Goal: Use online tool/utility: Utilize a website feature to perform a specific function

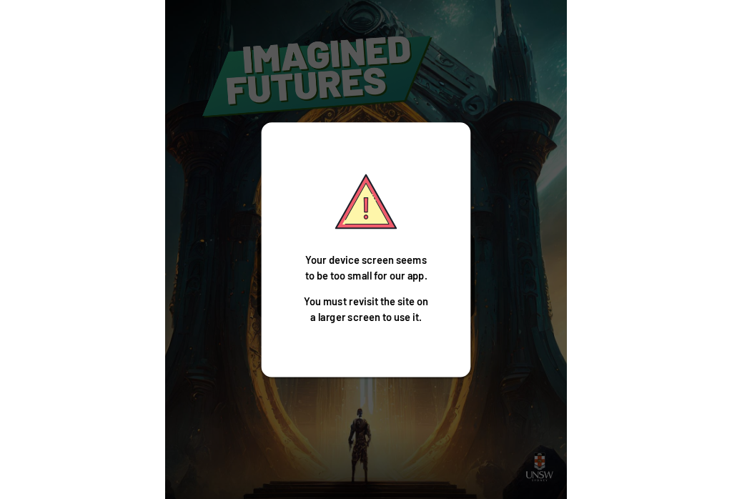
scroll to position [4, 0]
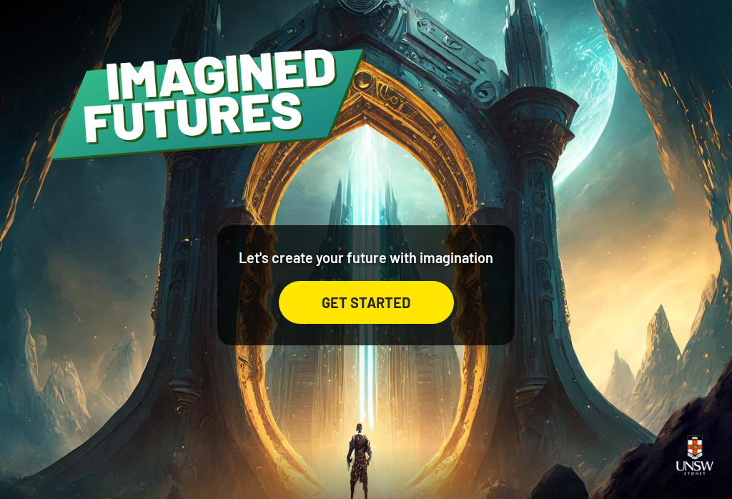
click at [302, 6] on div "Let's create your future with imagination GET STARTED" at bounding box center [366, 249] width 732 height 499
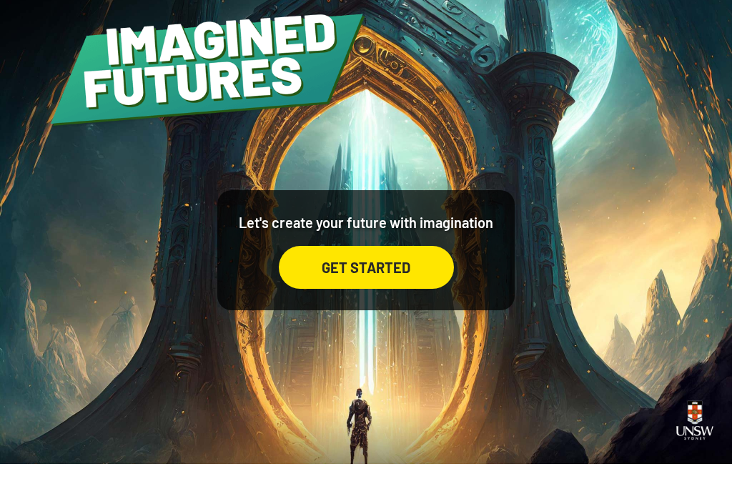
scroll to position [22, 0]
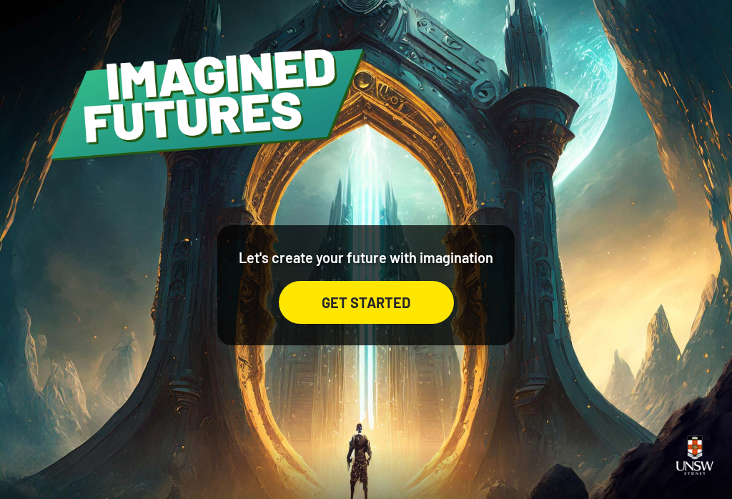
click at [404, 281] on div "GET STARTED" at bounding box center [366, 302] width 175 height 43
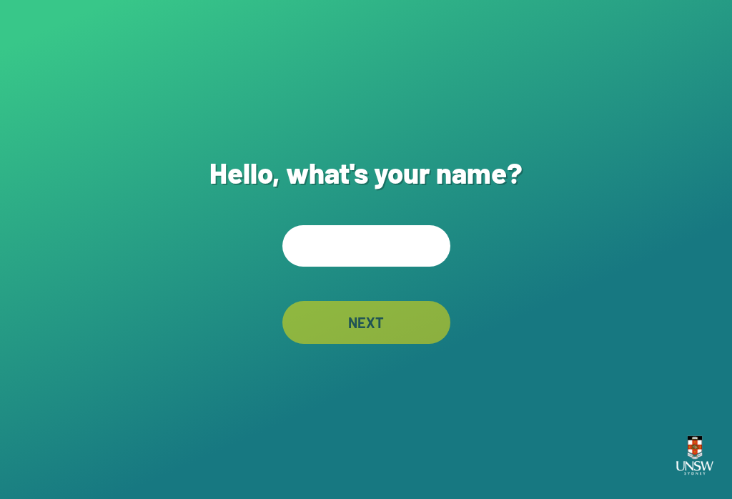
click at [335, 245] on input "text" at bounding box center [366, 245] width 168 height 41
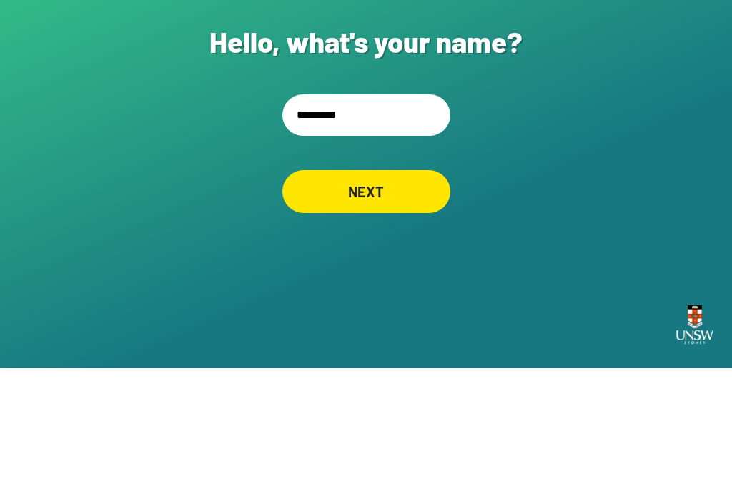
type input "**********"
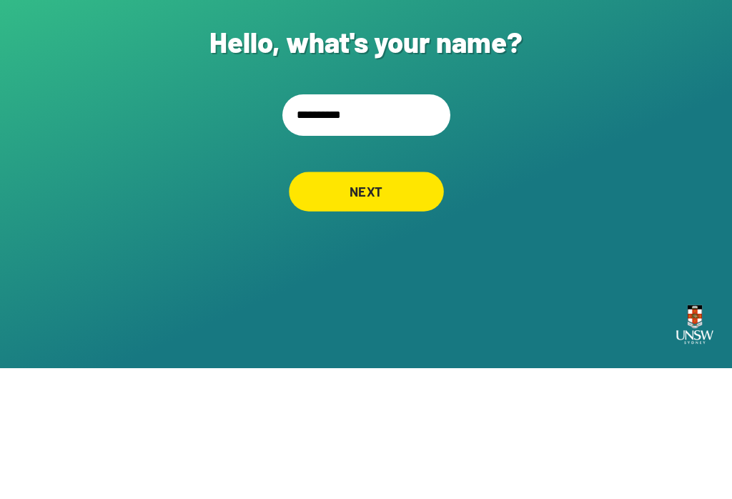
click at [398, 302] on div "NEXT" at bounding box center [366, 321] width 155 height 39
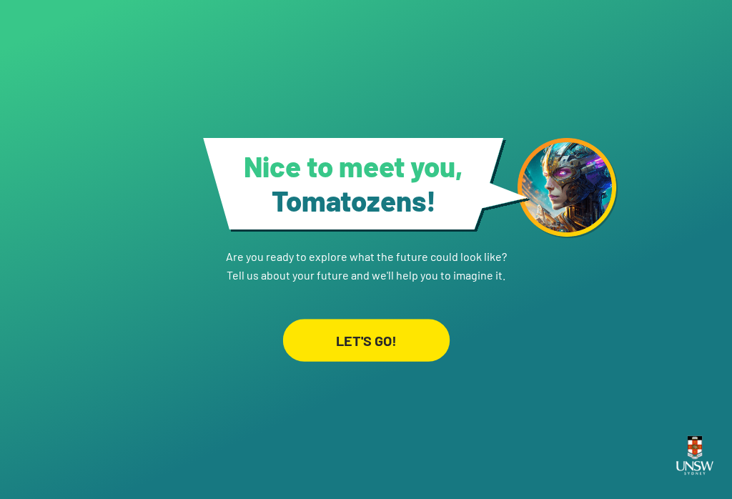
click at [398, 330] on div "LET'S GO!" at bounding box center [365, 340] width 167 height 43
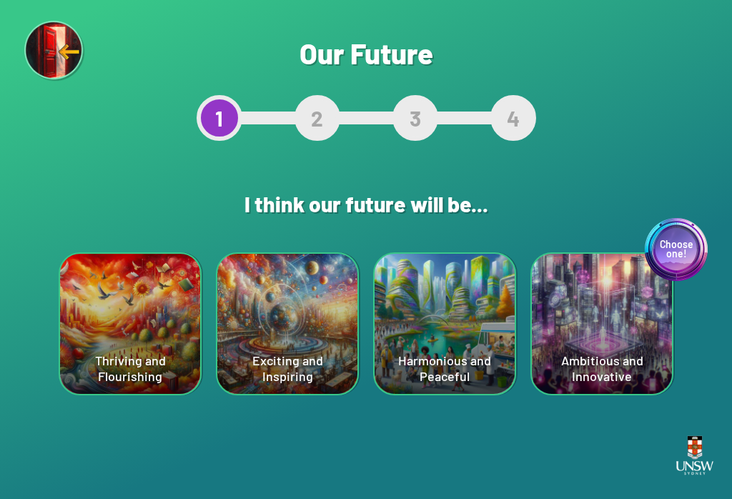
click at [623, 321] on div "Choose one! Ambitious and Innovative" at bounding box center [602, 324] width 140 height 140
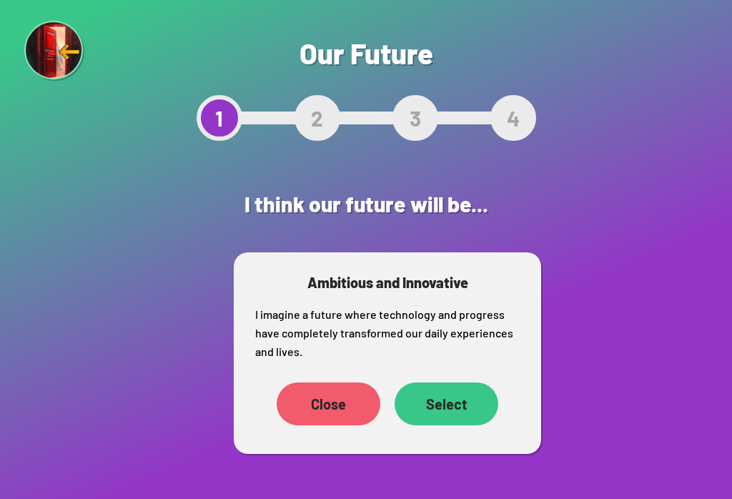
click at [457, 402] on div "Select" at bounding box center [447, 403] width 104 height 43
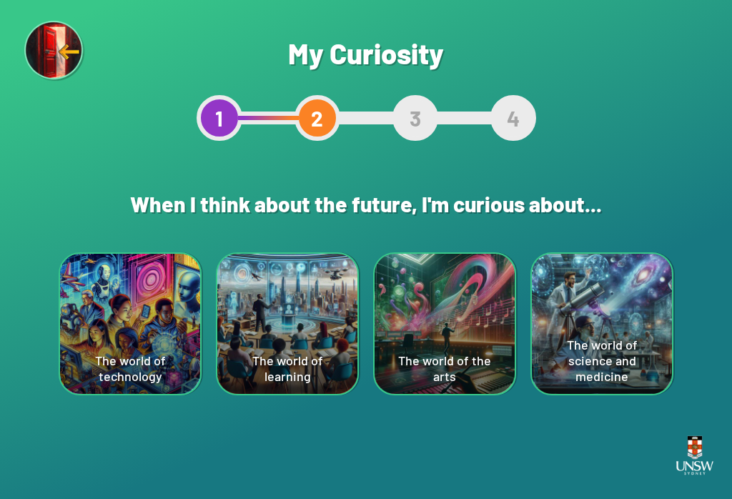
click at [129, 317] on div "The world of technology" at bounding box center [130, 324] width 140 height 140
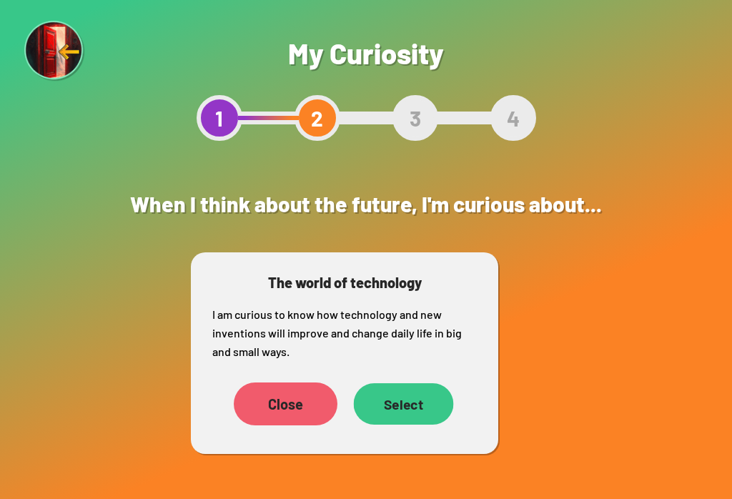
click at [410, 412] on div "Select" at bounding box center [404, 403] width 100 height 41
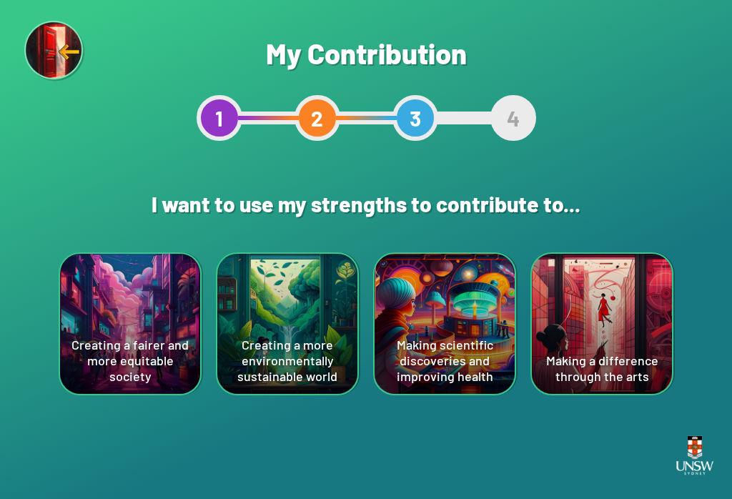
click at [297, 350] on div "Creating a more environmentally sustainable world" at bounding box center [287, 324] width 140 height 140
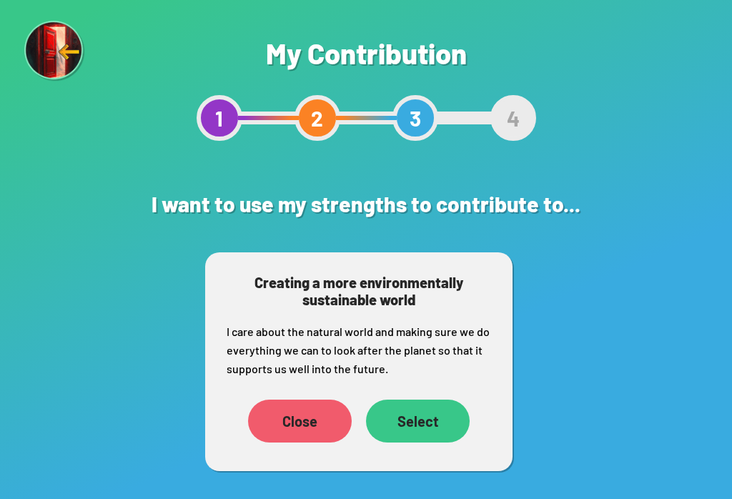
click at [440, 420] on div "Select" at bounding box center [418, 421] width 104 height 43
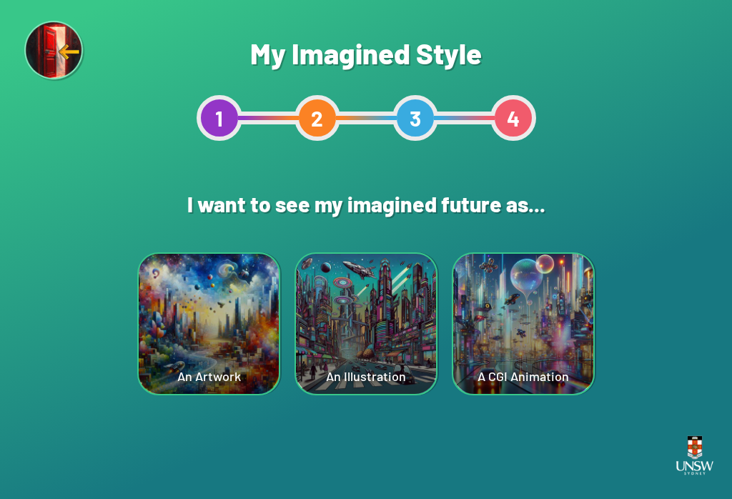
click at [549, 339] on div "A CGI Animation" at bounding box center [523, 324] width 140 height 140
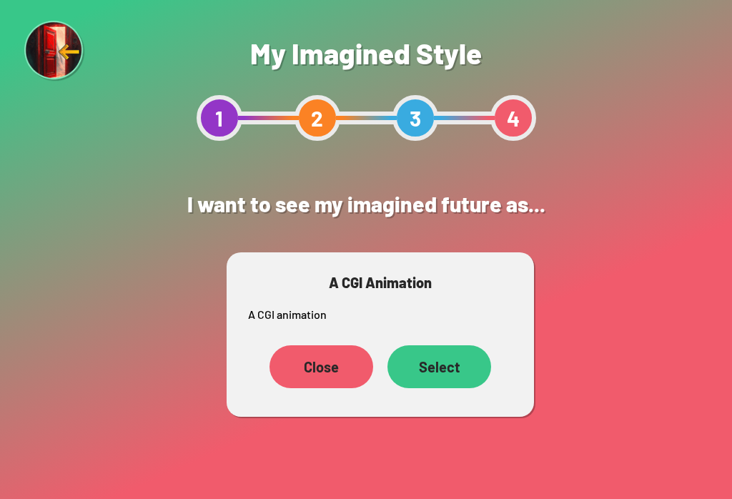
click at [440, 381] on div "Select" at bounding box center [439, 366] width 104 height 43
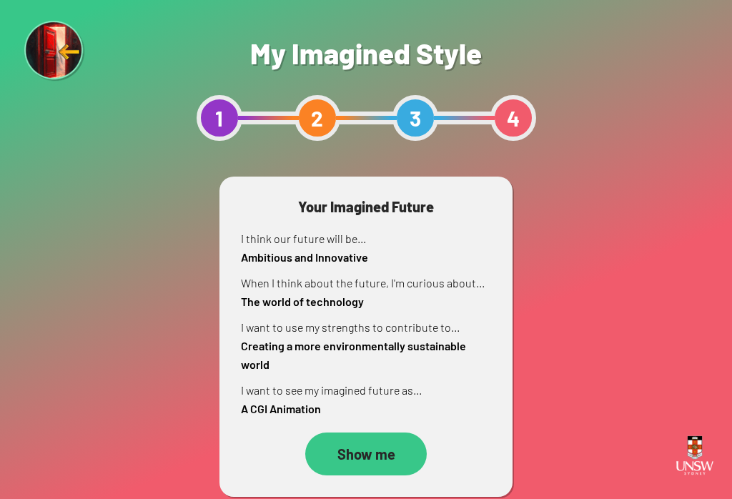
click at [374, 451] on div "Show me" at bounding box center [366, 454] width 122 height 43
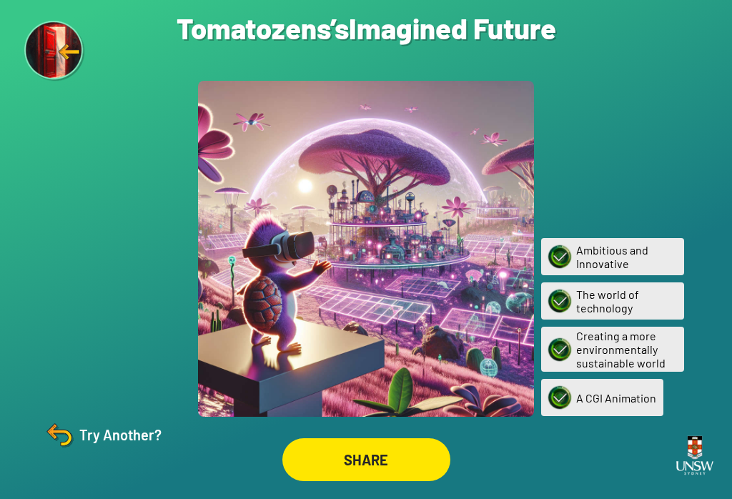
click at [406, 468] on div "SHARE" at bounding box center [366, 459] width 168 height 43
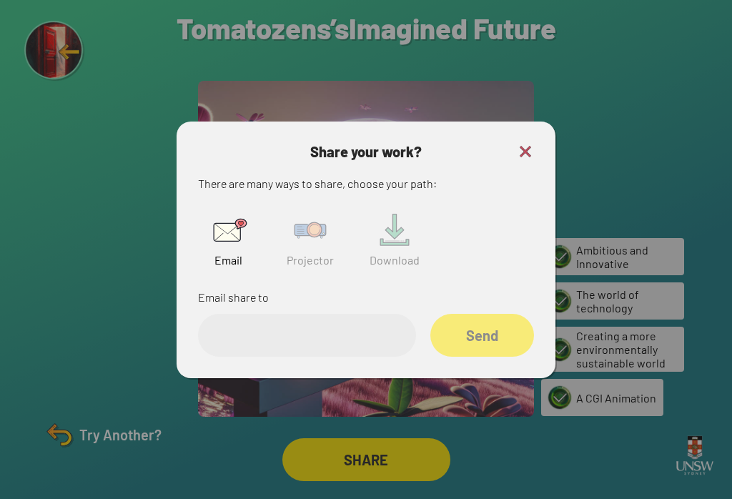
click at [301, 240] on img at bounding box center [310, 230] width 46 height 46
click at [339, 357] on input "text" at bounding box center [307, 335] width 218 height 43
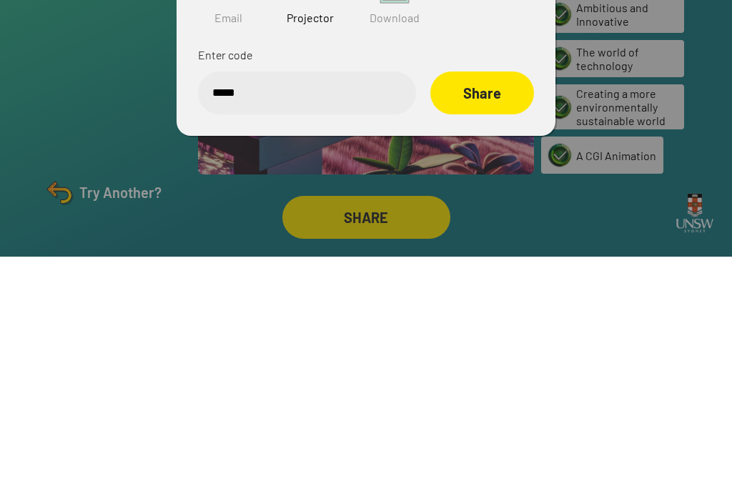
type input "******"
click at [474, 314] on div "Share" at bounding box center [482, 335] width 104 height 43
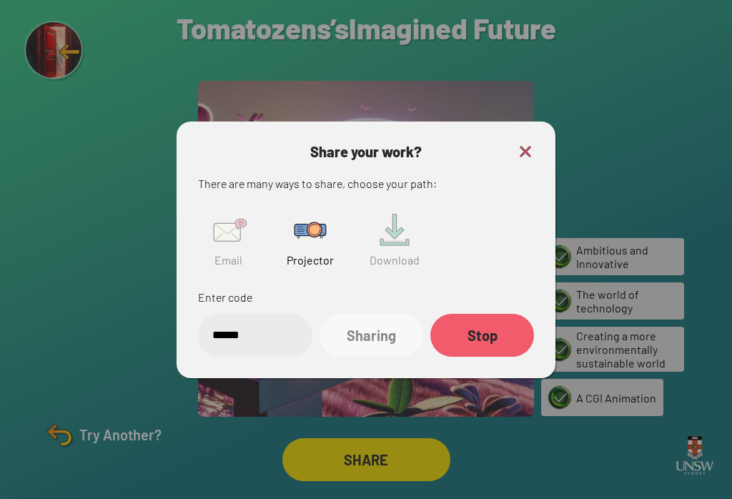
scroll to position [22, 0]
click at [518, 152] on div "Share your work? There are many ways to share, choose your path: Email Projecto…" at bounding box center [366, 250] width 336 height 214
click at [531, 143] on img at bounding box center [525, 151] width 17 height 17
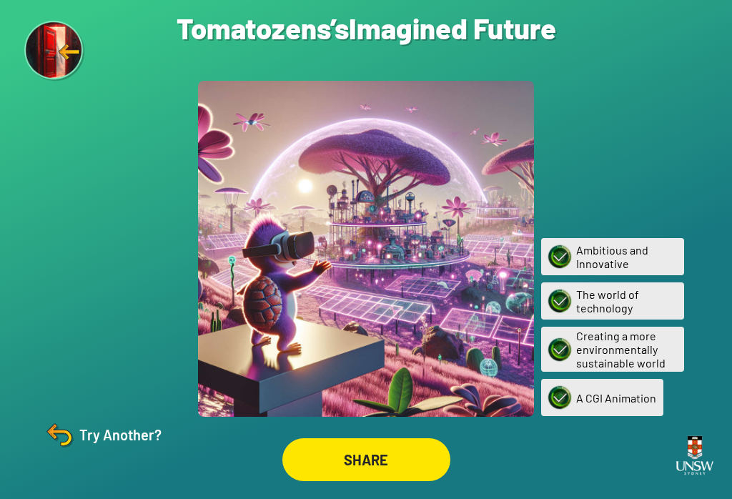
click at [529, 134] on div at bounding box center [366, 249] width 336 height 336
click at [36, 445] on div "Are you sure? You are about to restart the questions. Your current ‘Imagined Fu…" at bounding box center [366, 249] width 732 height 499
click at [56, 445] on img at bounding box center [59, 435] width 34 height 34
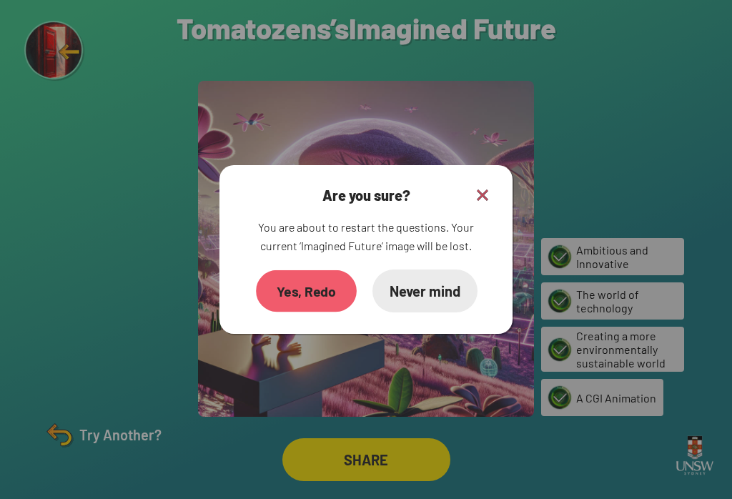
click at [283, 279] on div "Yes, Redo" at bounding box center [306, 290] width 101 height 41
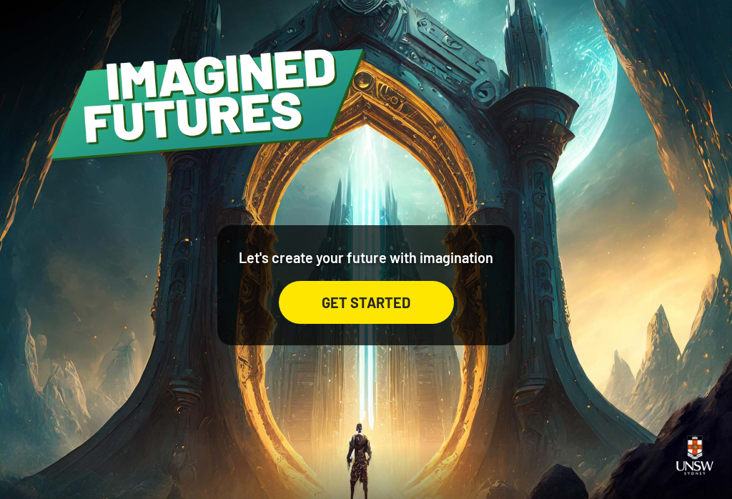
click at [325, 323] on div "GET STARTED" at bounding box center [366, 302] width 175 height 43
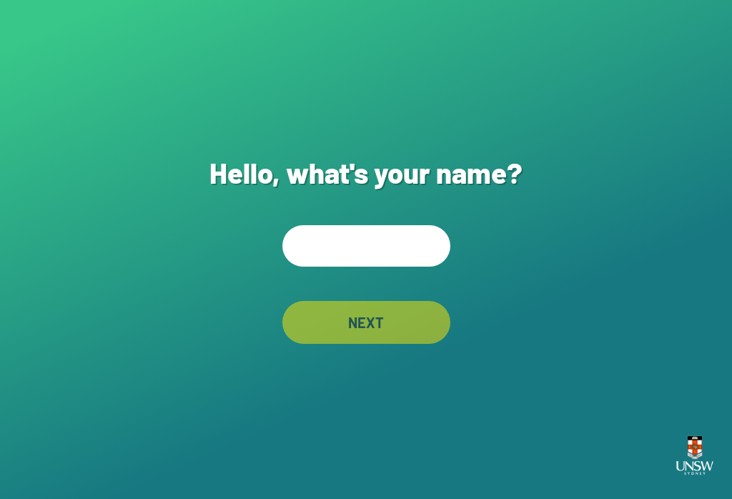
click at [408, 260] on input "text" at bounding box center [366, 245] width 168 height 41
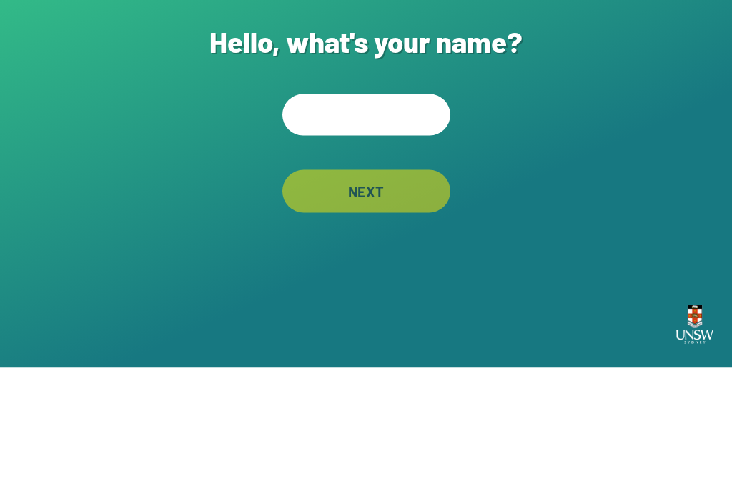
type input "*"
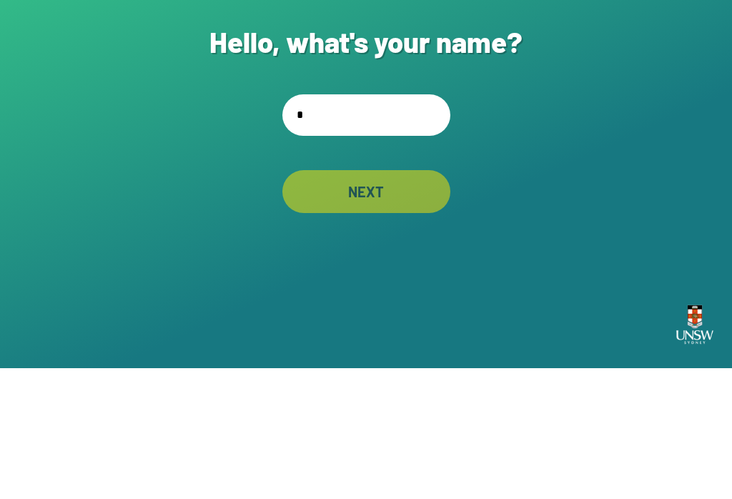
click at [408, 301] on div "NEXT" at bounding box center [366, 322] width 168 height 43
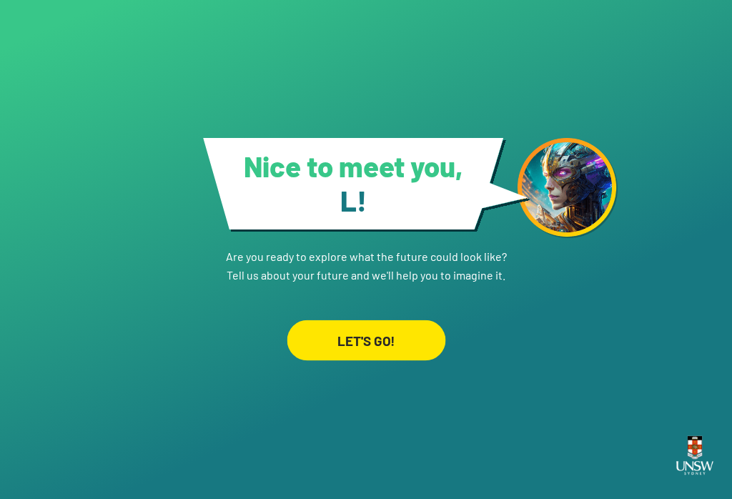
click at [310, 347] on div "LET'S GO!" at bounding box center [366, 340] width 159 height 41
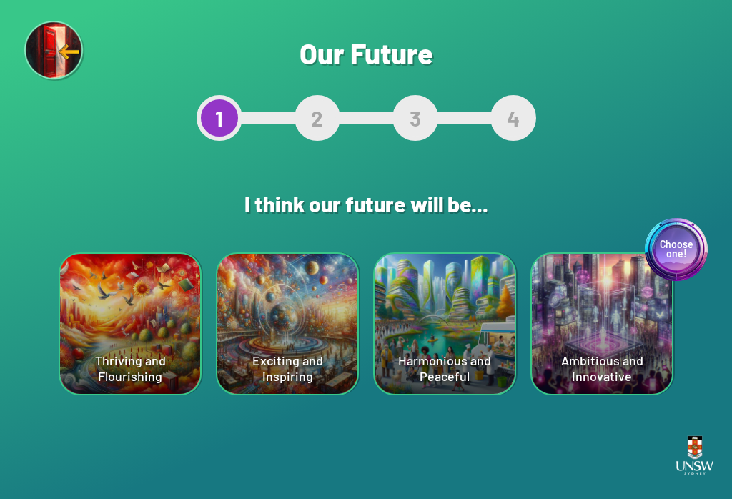
click at [282, 342] on div "Exciting and Inspiring" at bounding box center [287, 324] width 140 height 140
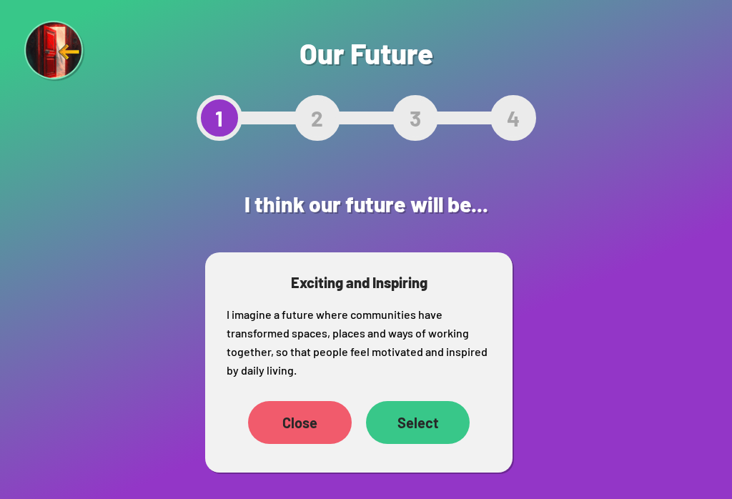
click at [393, 423] on div "Select" at bounding box center [418, 422] width 104 height 43
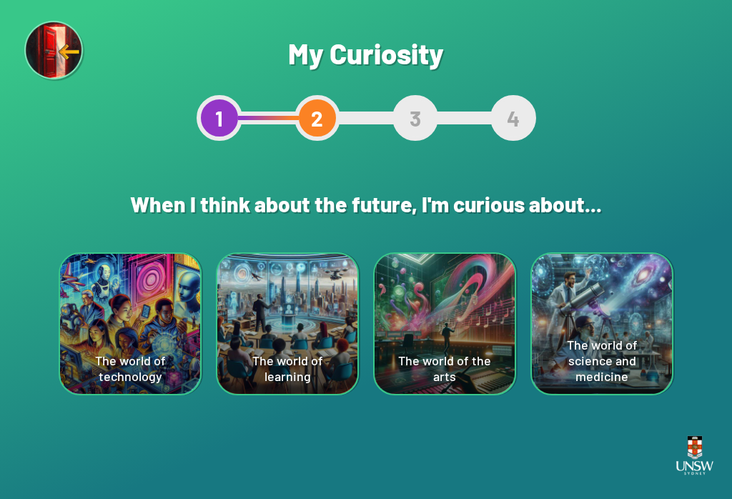
click at [477, 345] on div "The world of the arts" at bounding box center [445, 324] width 140 height 140
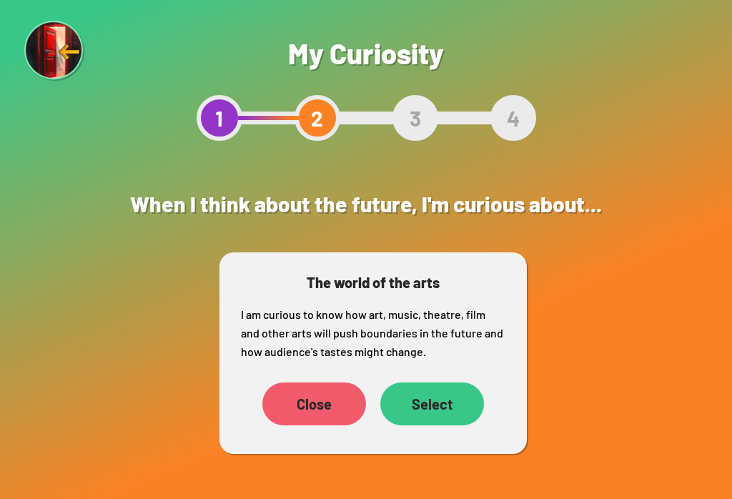
click at [445, 393] on div "Select" at bounding box center [432, 403] width 104 height 43
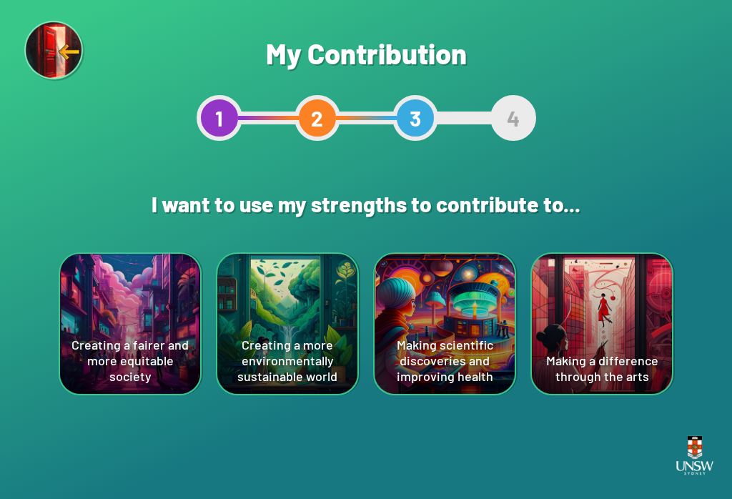
click at [97, 342] on div "Creating a fairer and more equitable society" at bounding box center [130, 324] width 140 height 140
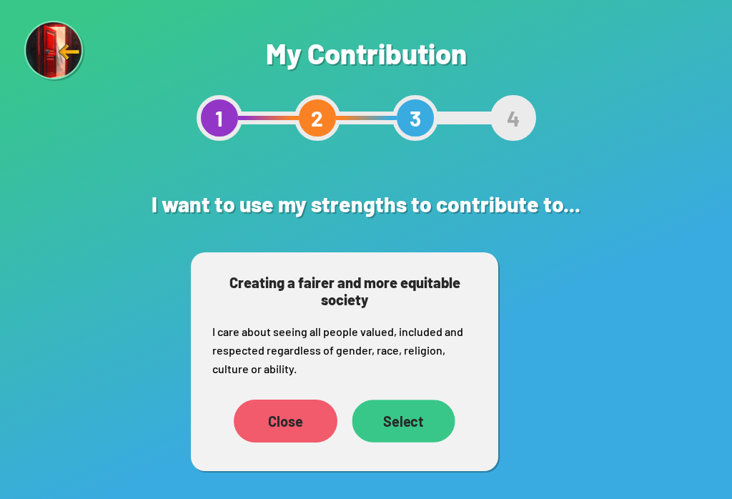
click at [405, 420] on div "Select" at bounding box center [403, 421] width 103 height 43
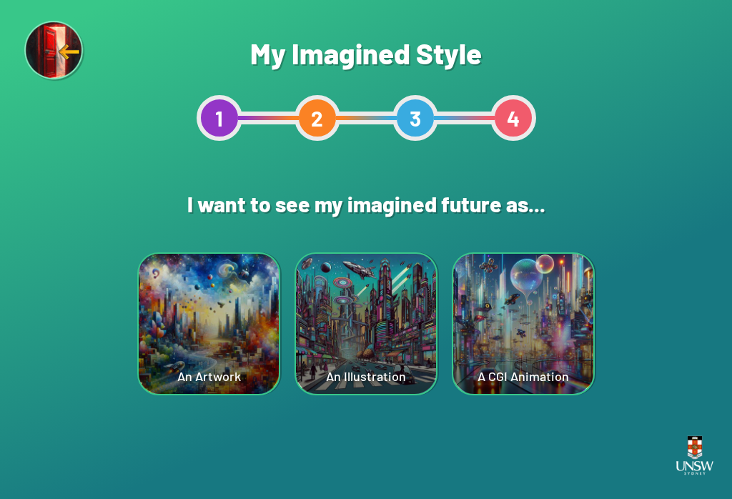
click at [209, 371] on div "An Artwork" at bounding box center [209, 324] width 140 height 140
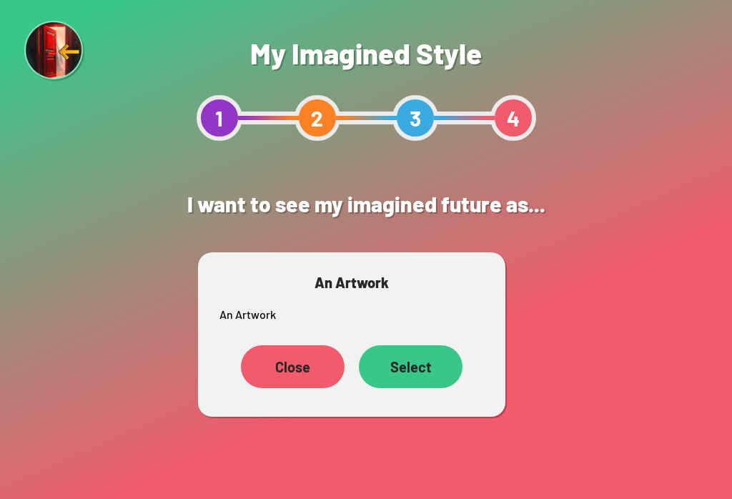
click at [413, 364] on div "Select" at bounding box center [411, 366] width 104 height 43
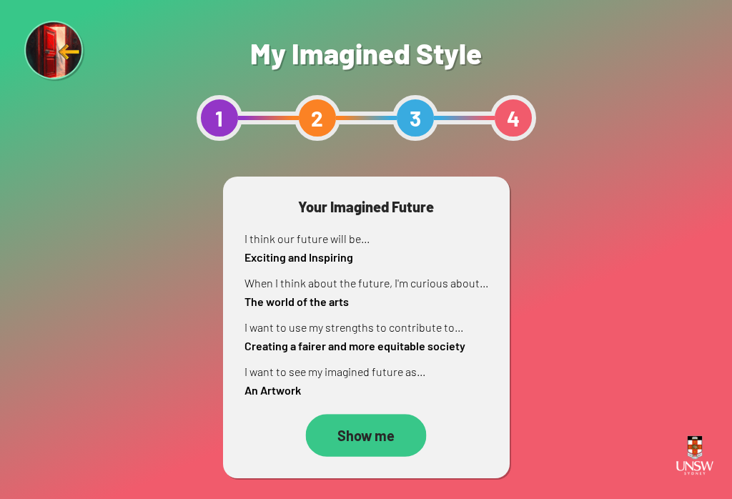
click at [389, 448] on div "Show me" at bounding box center [366, 435] width 121 height 43
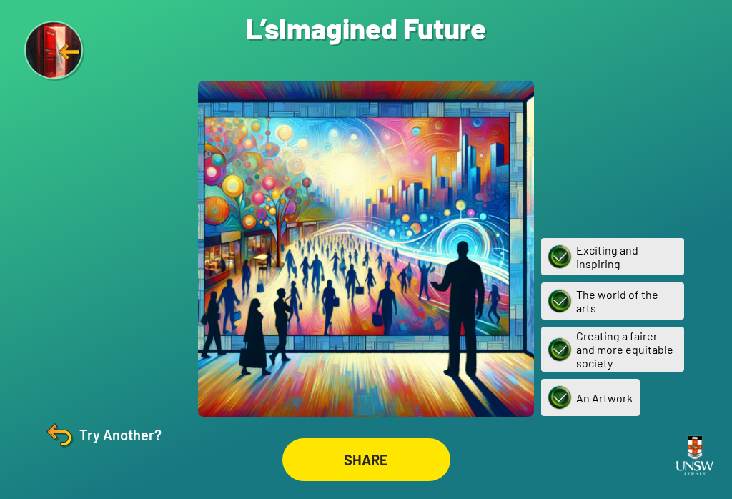
click at [382, 466] on div "SHARE" at bounding box center [366, 459] width 168 height 43
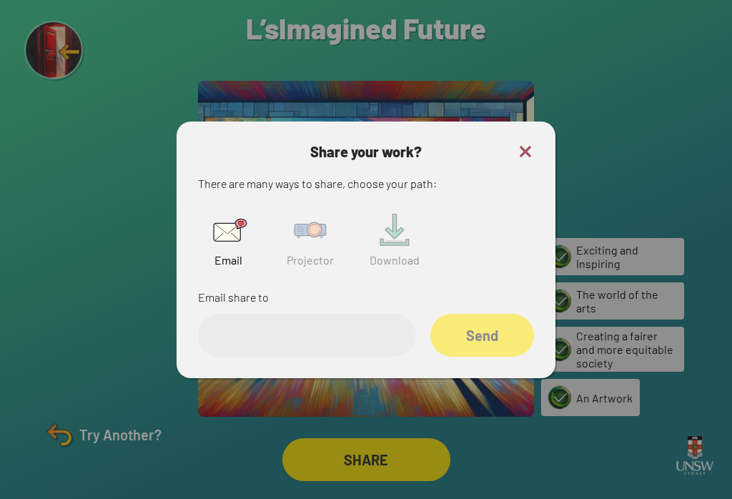
click at [320, 240] on img at bounding box center [310, 230] width 46 height 46
click at [367, 346] on input "text" at bounding box center [307, 335] width 218 height 43
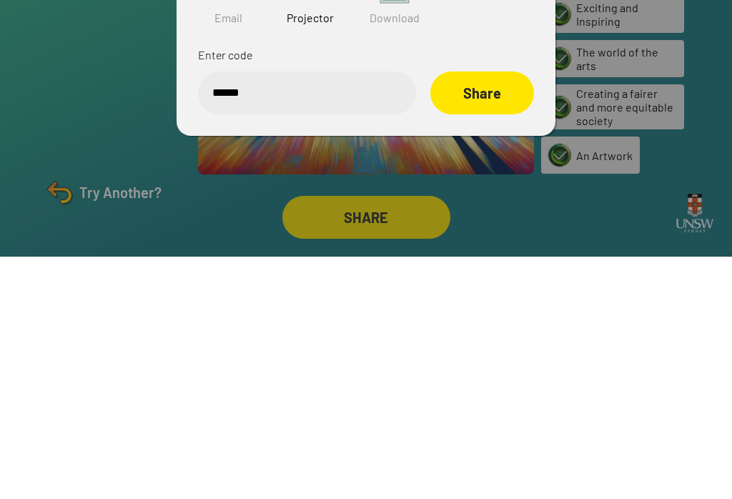
type input "******"
click at [500, 314] on div "Share" at bounding box center [482, 335] width 104 height 43
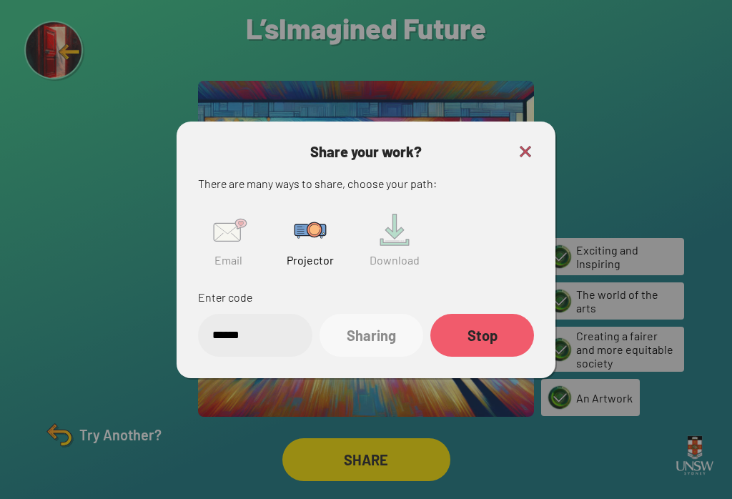
click at [532, 127] on div "Share your work? There are many ways to share, choose your path: Email Projecto…" at bounding box center [366, 250] width 379 height 257
click at [520, 143] on img at bounding box center [525, 151] width 17 height 17
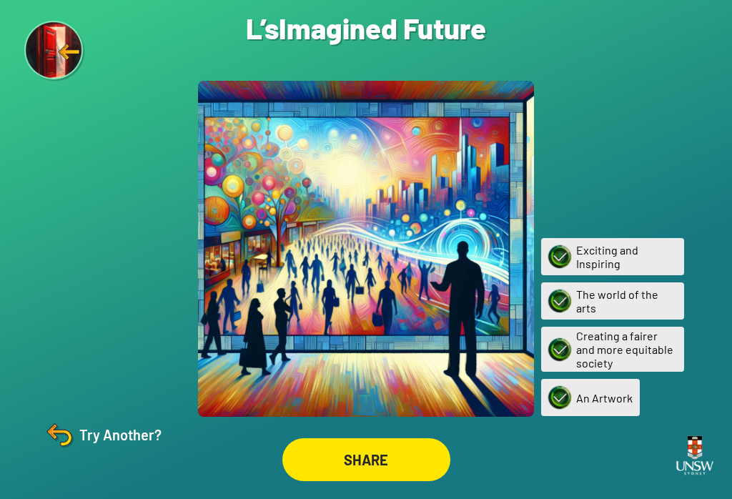
click at [520, 143] on div at bounding box center [366, 249] width 732 height 499
click at [106, 449] on div "Try Another?" at bounding box center [101, 435] width 119 height 34
click at [0, 0] on div at bounding box center [0, 0] width 0 height 0
click at [84, 463] on div "Are you sure? You are about to restart the questions. Your current ‘Imagined Fu…" at bounding box center [366, 249] width 732 height 499
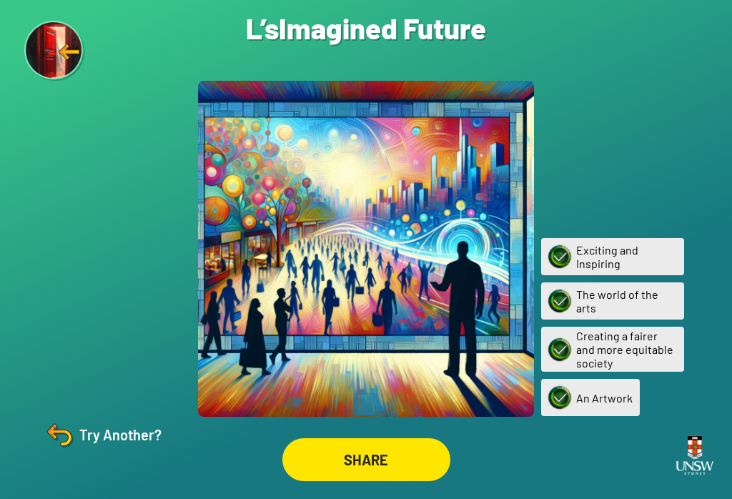
click at [76, 444] on div "Try Another?" at bounding box center [101, 435] width 119 height 34
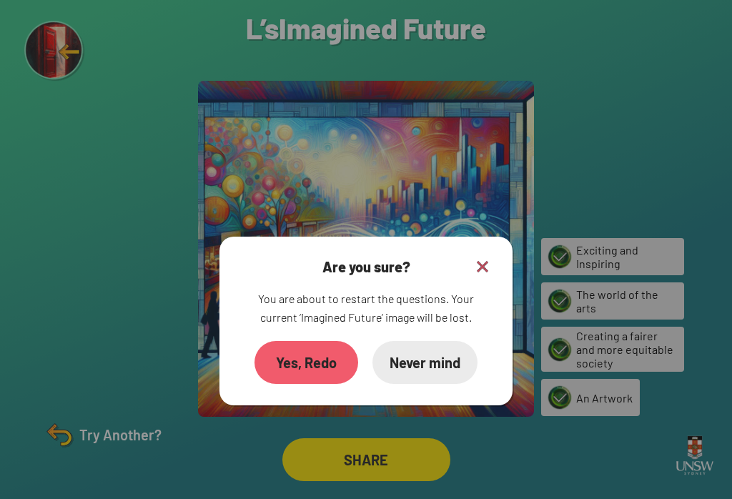
click at [87, 446] on div at bounding box center [366, 249] width 732 height 499
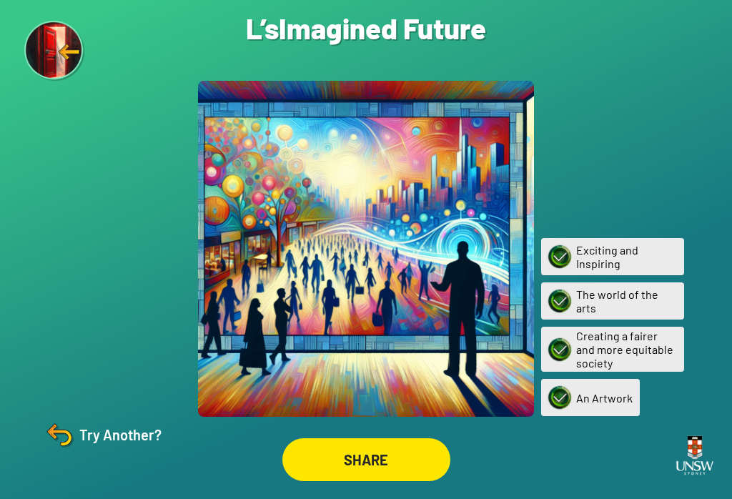
click at [69, 450] on img at bounding box center [59, 435] width 34 height 34
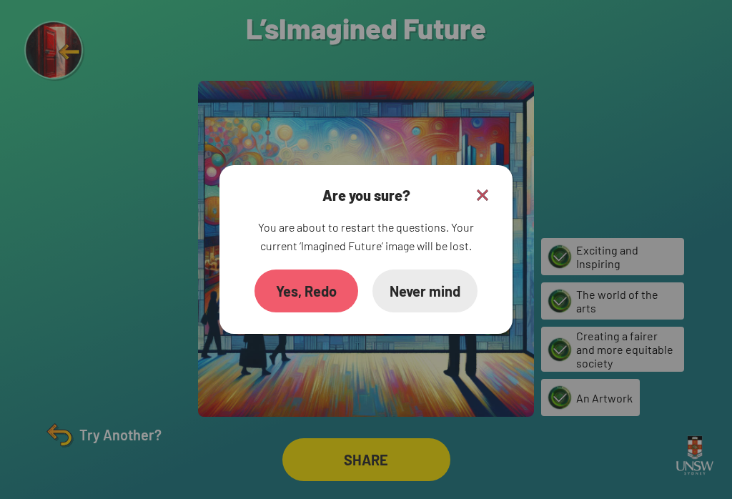
click at [312, 287] on div "Yes, Redo" at bounding box center [307, 291] width 104 height 43
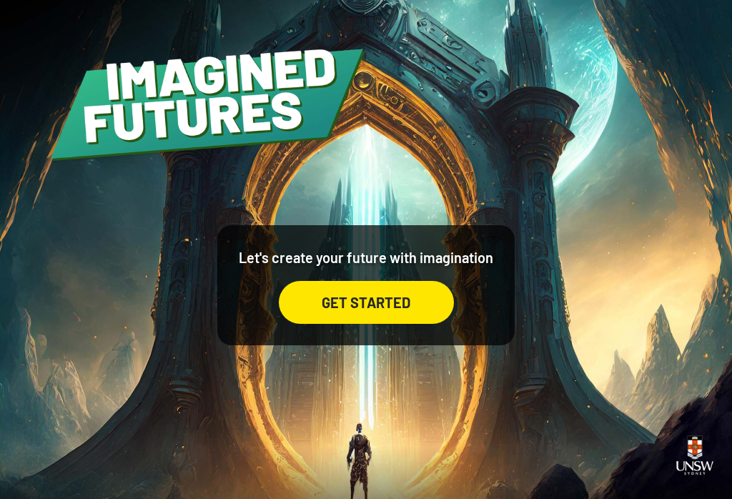
click at [381, 324] on div "GET STARTED" at bounding box center [366, 302] width 175 height 43
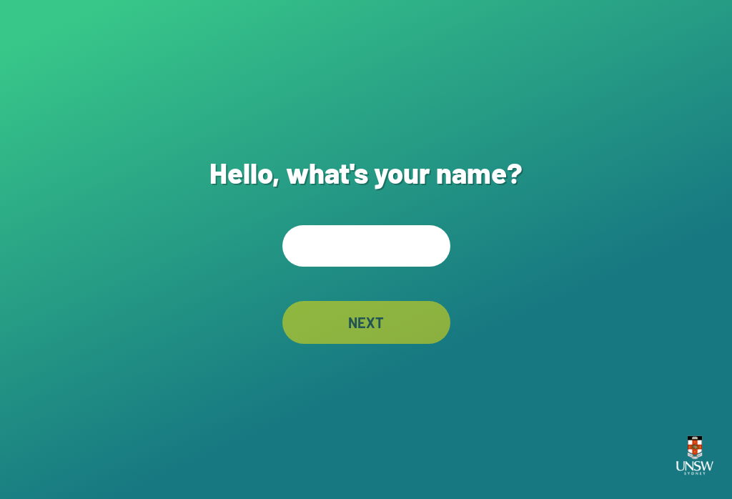
click at [371, 260] on input "text" at bounding box center [366, 245] width 168 height 41
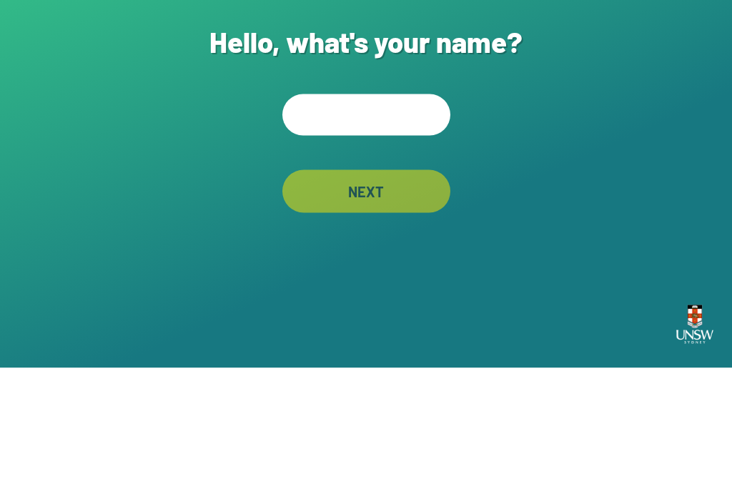
type input "*"
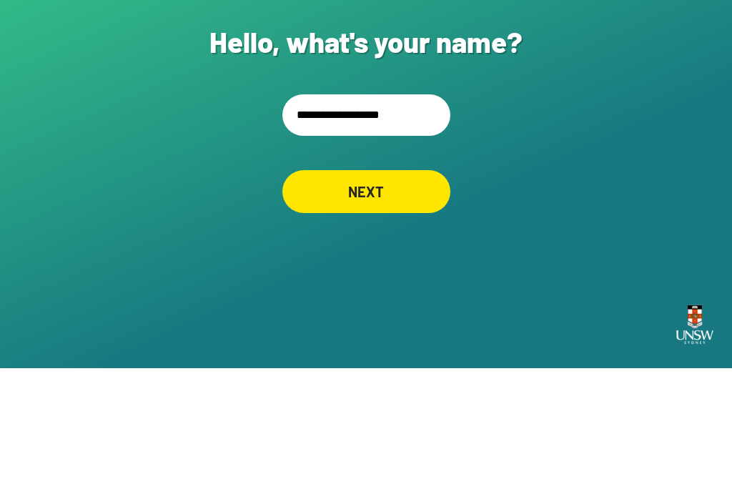
type input "**********"
click at [401, 301] on div "NEXT" at bounding box center [366, 322] width 168 height 43
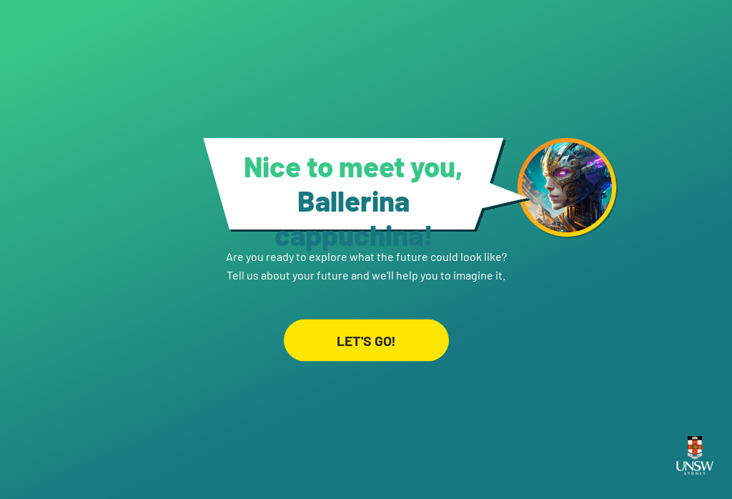
click at [365, 340] on div "LET'S GO!" at bounding box center [366, 340] width 165 height 42
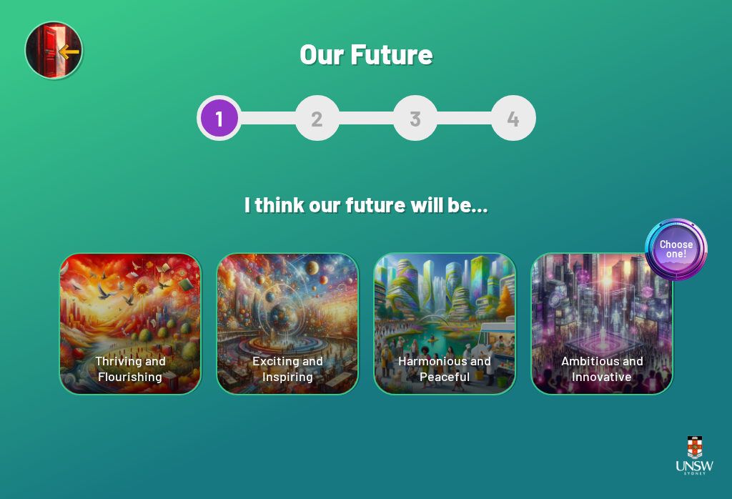
click at [480, 337] on div "Harmonious and Peaceful" at bounding box center [445, 324] width 140 height 140
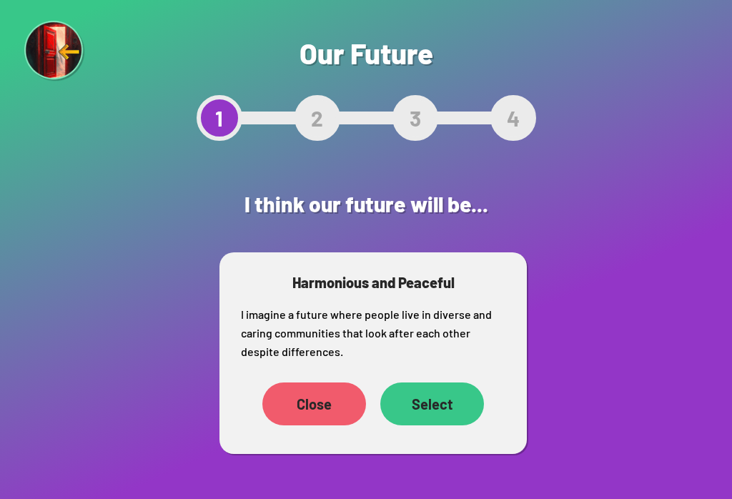
click at [454, 411] on div "Select" at bounding box center [432, 403] width 104 height 43
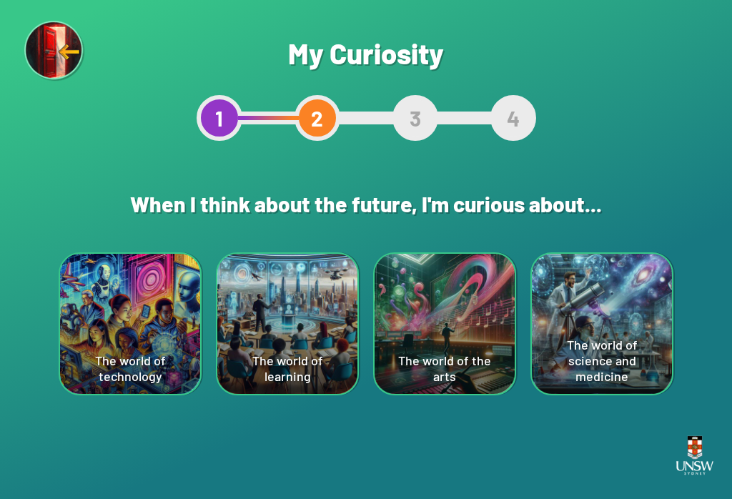
click at [485, 340] on div "The world of the arts" at bounding box center [445, 324] width 140 height 140
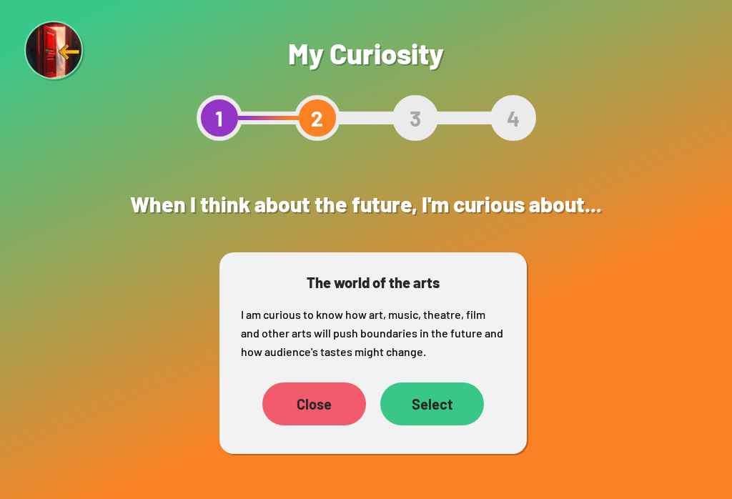
click at [453, 410] on div "Select" at bounding box center [432, 403] width 104 height 43
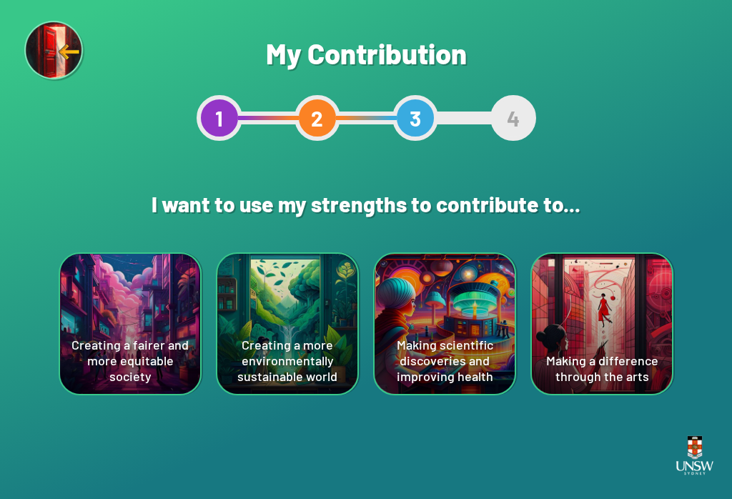
click at [628, 281] on div "Making a difference through the arts" at bounding box center [602, 324] width 140 height 140
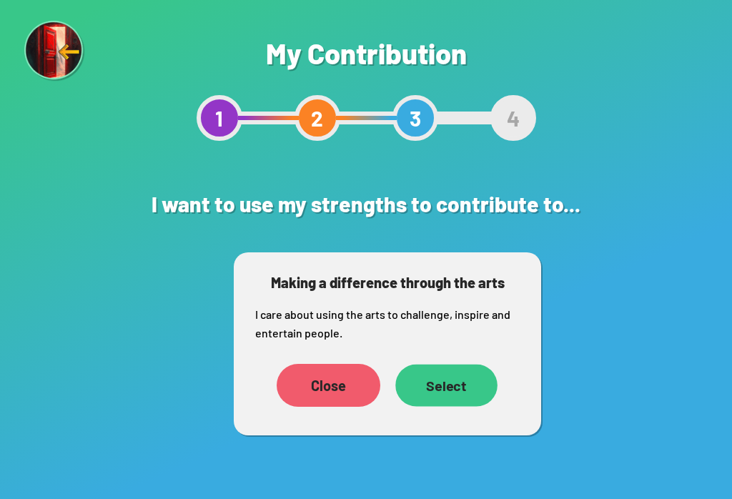
click at [466, 395] on div "Select" at bounding box center [446, 385] width 102 height 42
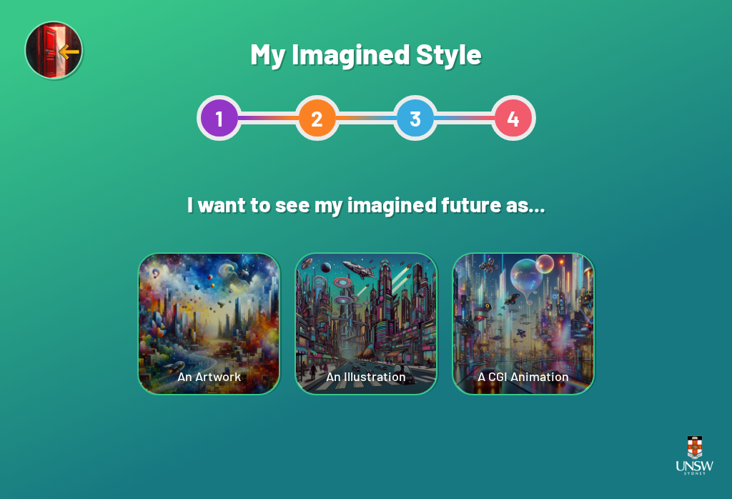
click at [573, 324] on div "A CGI Animation" at bounding box center [523, 324] width 140 height 140
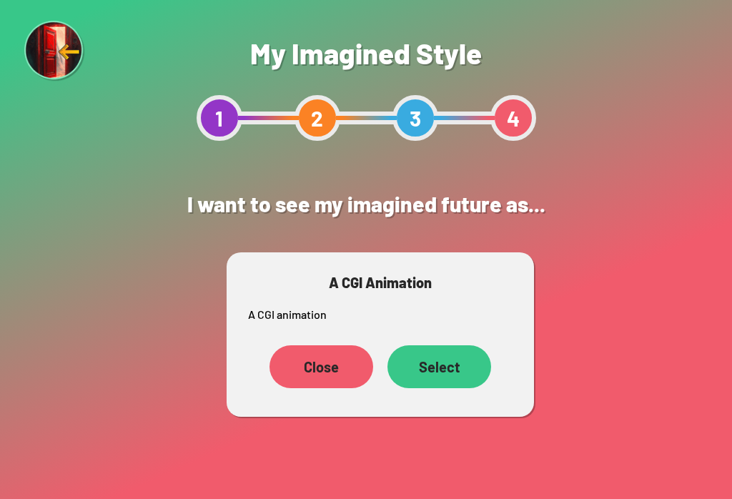
click at [448, 372] on div "Select" at bounding box center [439, 366] width 104 height 43
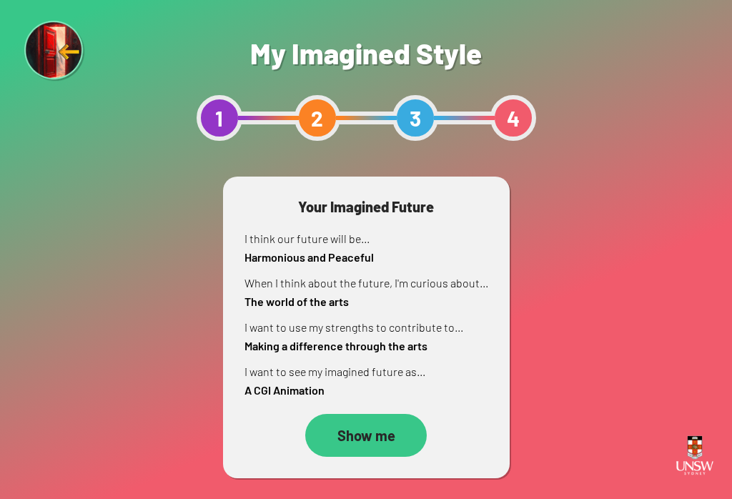
click at [393, 442] on div "Show me" at bounding box center [366, 435] width 122 height 43
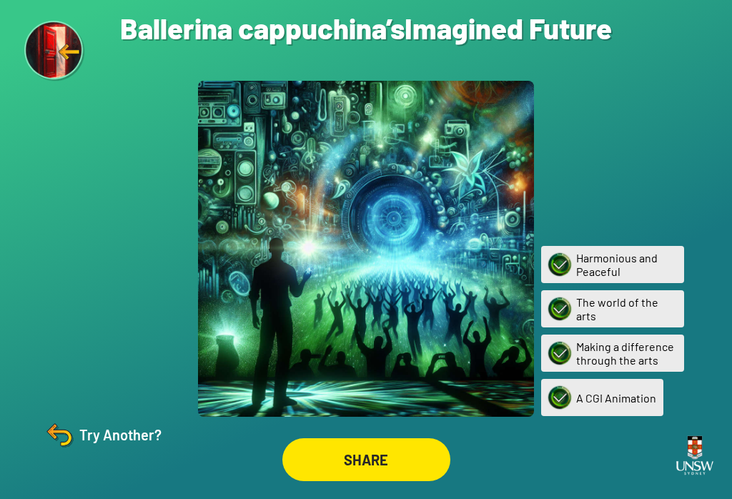
click at [360, 476] on div "SHARE" at bounding box center [366, 459] width 168 height 43
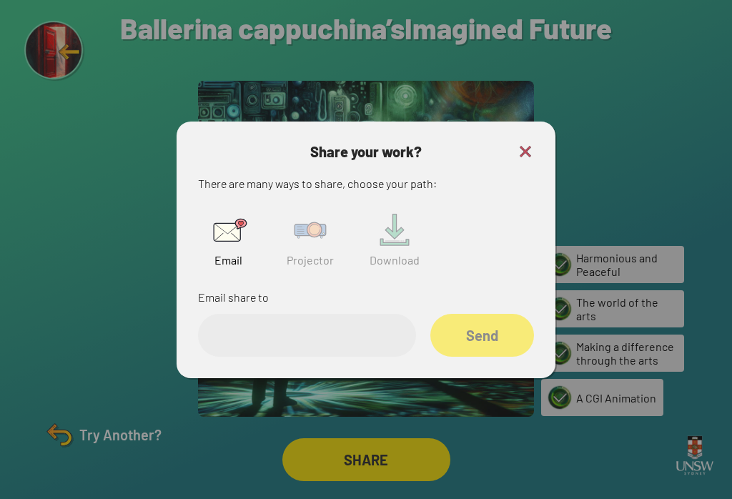
click at [351, 341] on input "email" at bounding box center [307, 335] width 218 height 43
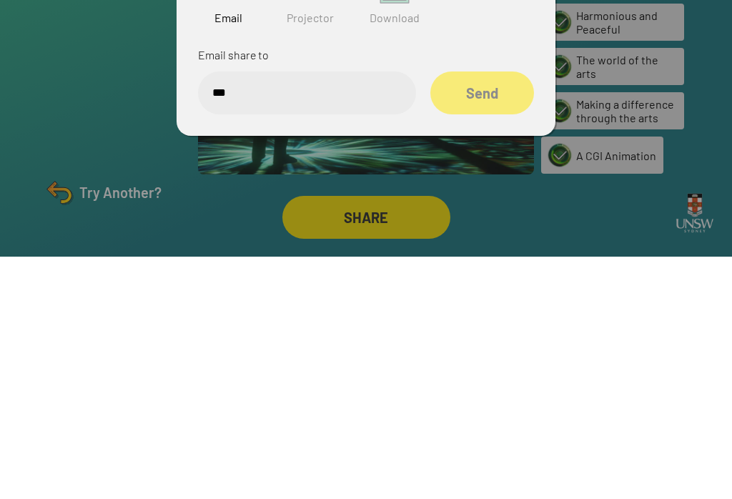
type input "***"
click at [598, 95] on div at bounding box center [366, 249] width 732 height 499
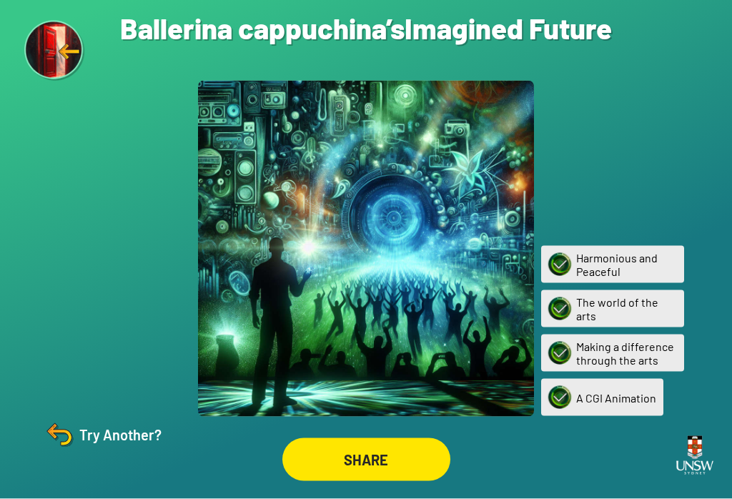
scroll to position [1, 0]
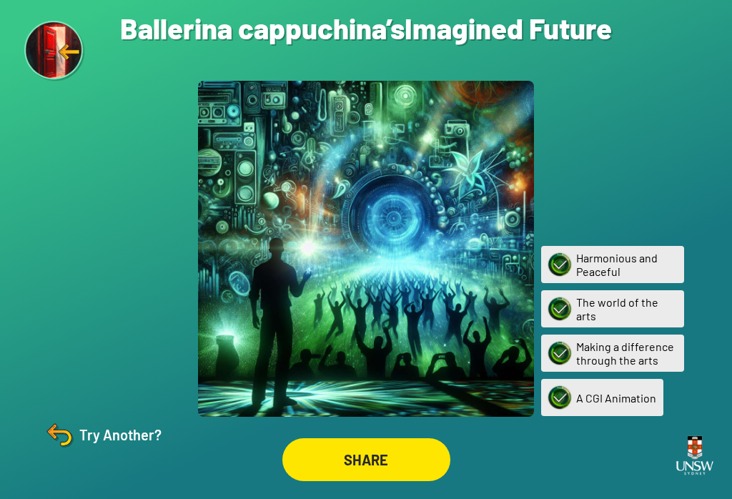
click at [382, 453] on div "SHARE" at bounding box center [366, 459] width 168 height 43
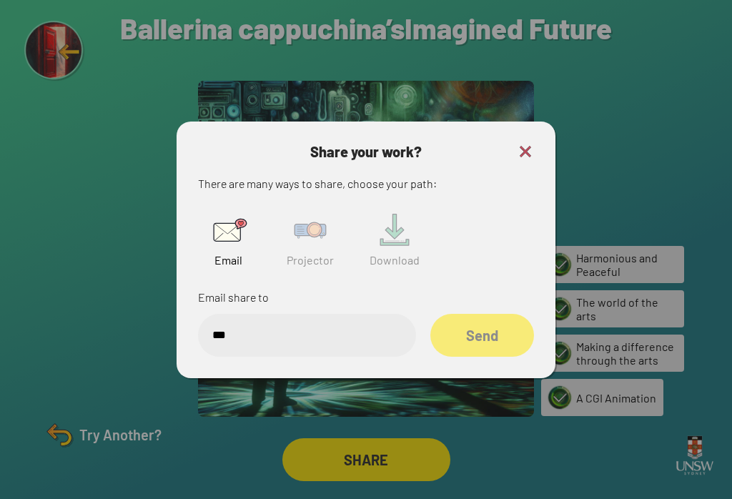
click at [517, 160] on img at bounding box center [525, 151] width 17 height 17
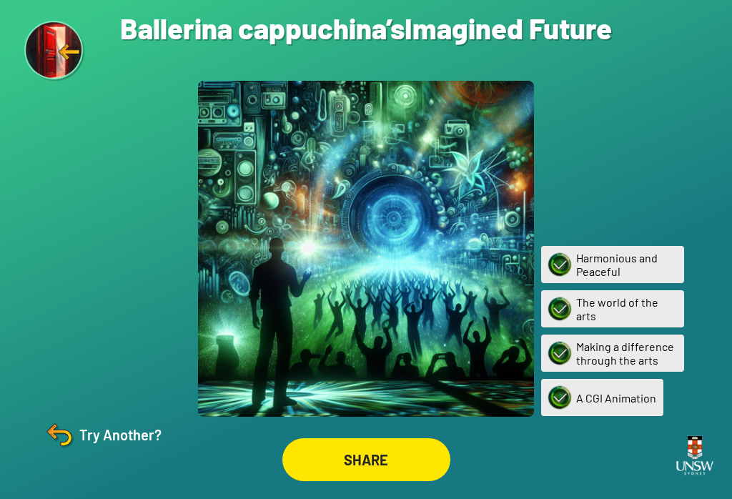
click at [139, 493] on div "Are you sure? You are about to restart the questions. Your current ‘Imagined Fu…" at bounding box center [366, 249] width 732 height 499
click at [383, 480] on div "SHARE" at bounding box center [365, 459] width 161 height 41
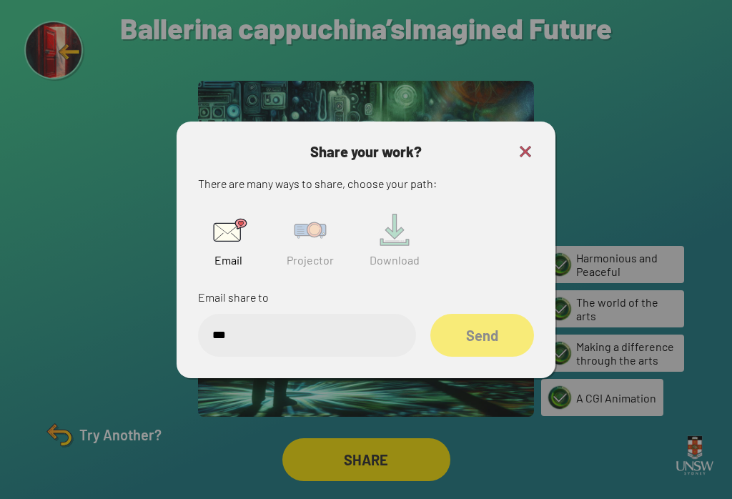
click at [533, 160] on img at bounding box center [525, 151] width 17 height 17
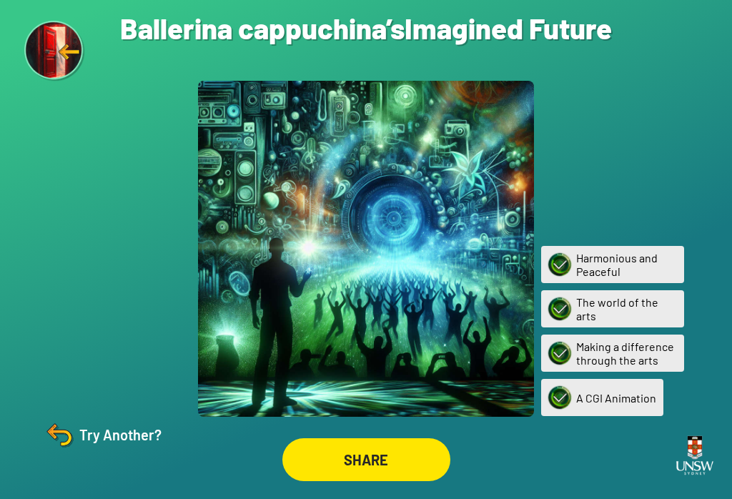
scroll to position [22, 0]
